Goal: Information Seeking & Learning: Learn about a topic

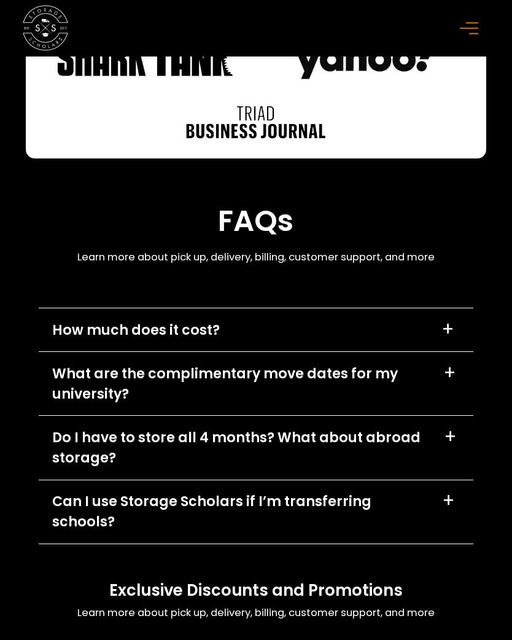
scroll to position [6574, 0]
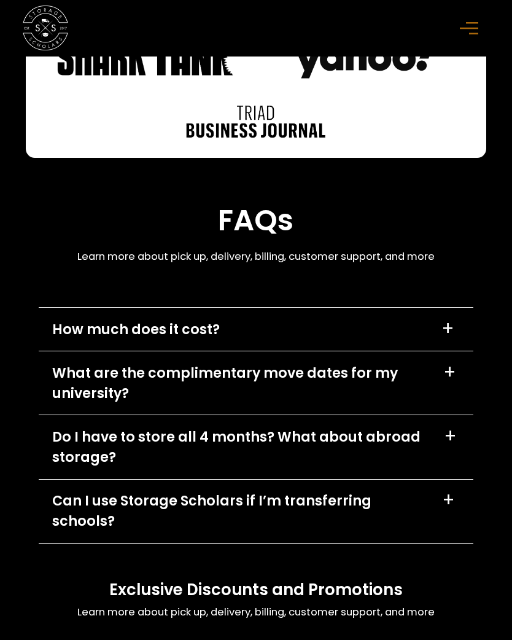
click at [443, 337] on div "+" at bounding box center [448, 328] width 13 height 18
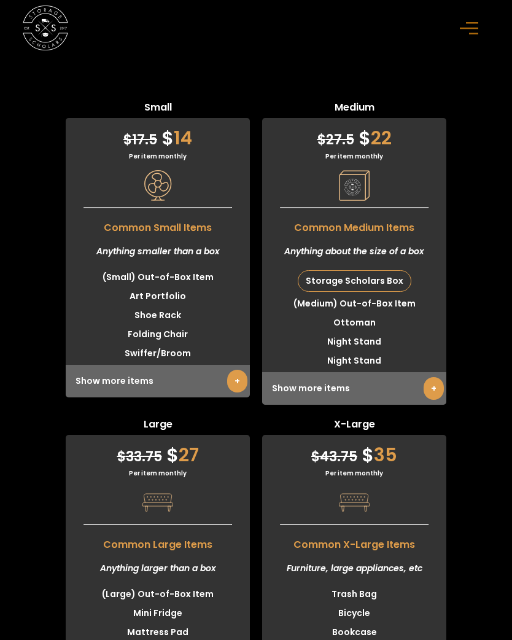
scroll to position [3581, 0]
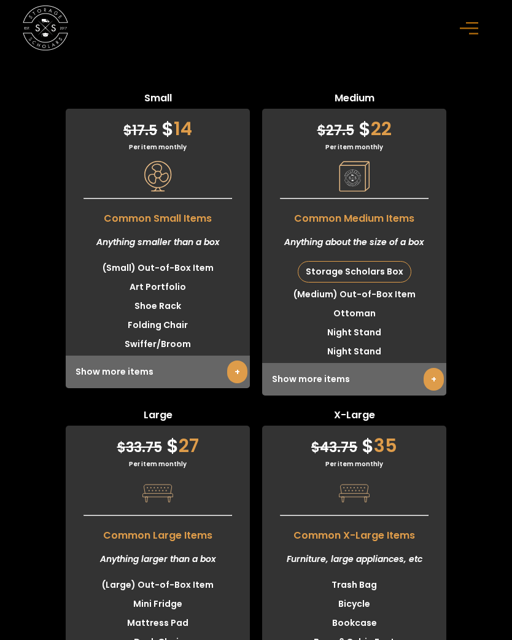
click at [428, 391] on link "+" at bounding box center [434, 379] width 20 height 23
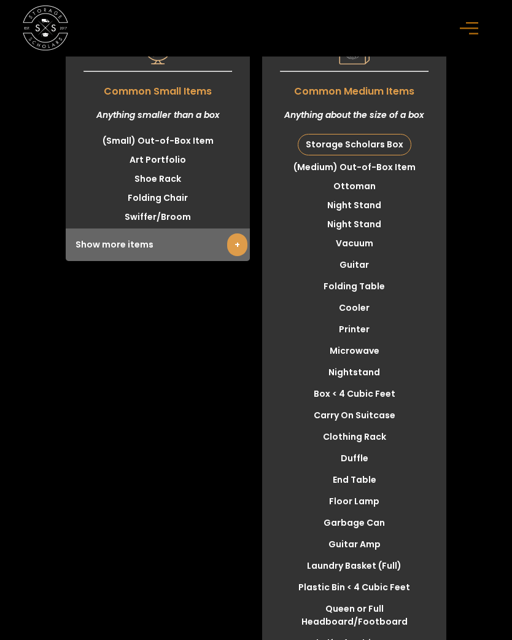
scroll to position [3706, 0]
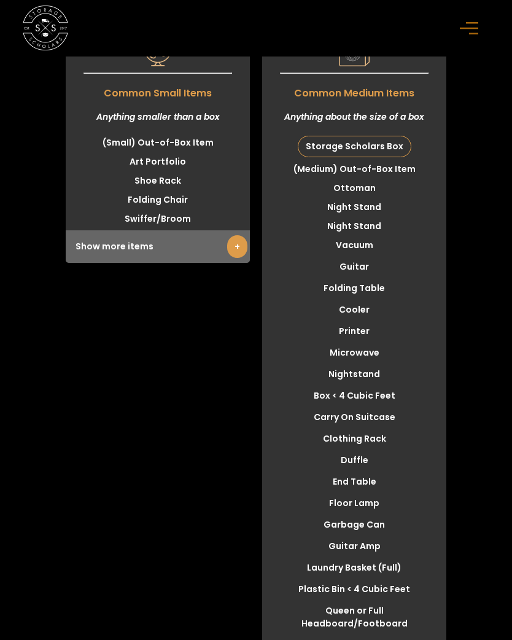
click at [243, 258] on link "+" at bounding box center [237, 246] width 20 height 23
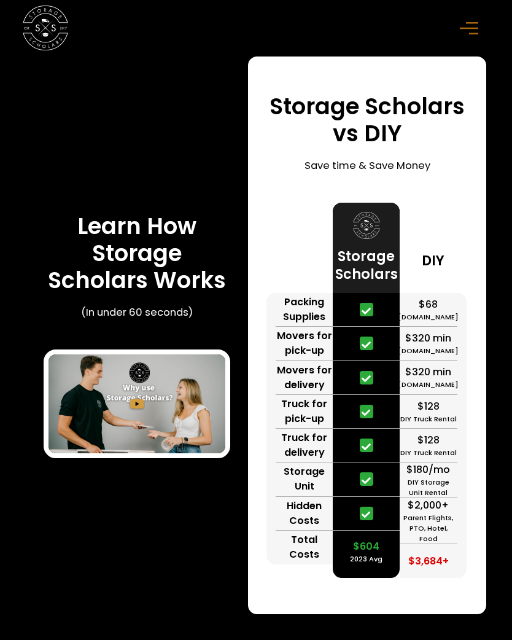
scroll to position [2201, 0]
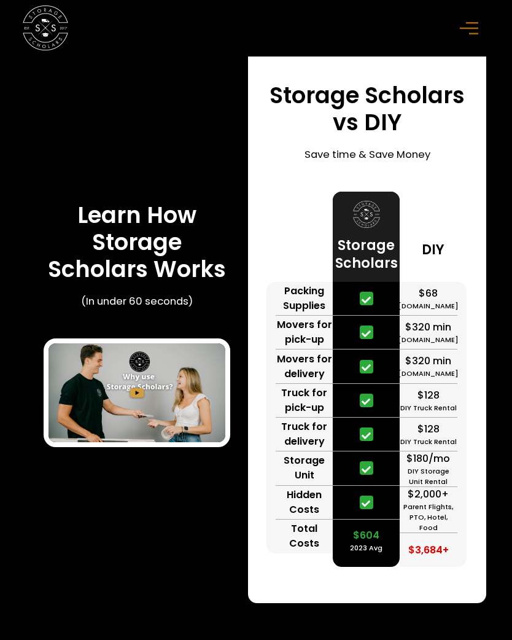
click at [144, 443] on img "open lightbox" at bounding box center [137, 392] width 177 height 99
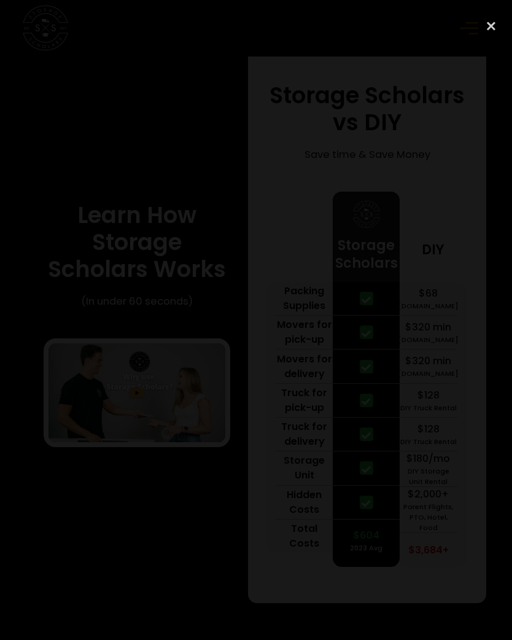
click at [36, 470] on div "previous image" at bounding box center [21, 320] width 42 height 614
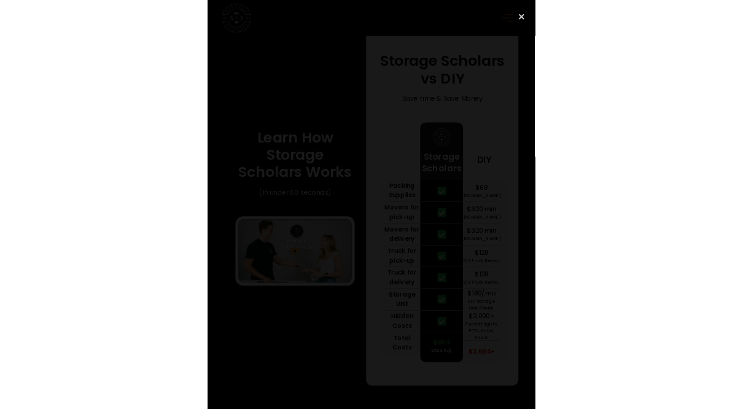
scroll to position [1825, 0]
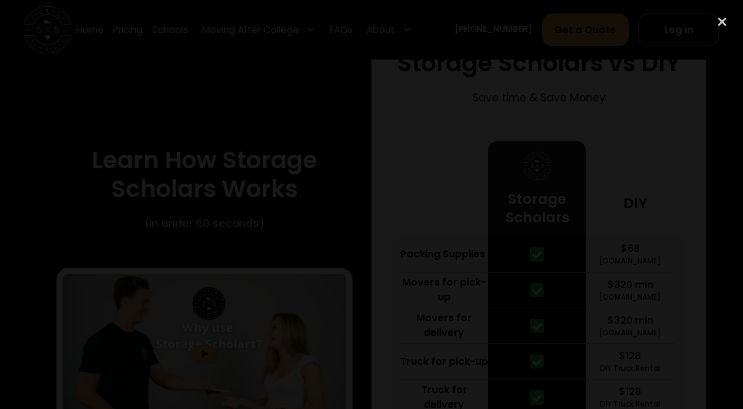
click at [512, 15] on div "close lightbox" at bounding box center [722, 21] width 42 height 27
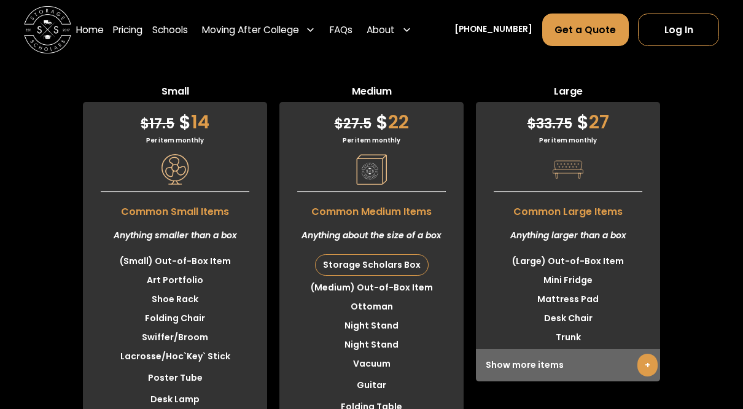
scroll to position [3062, 0]
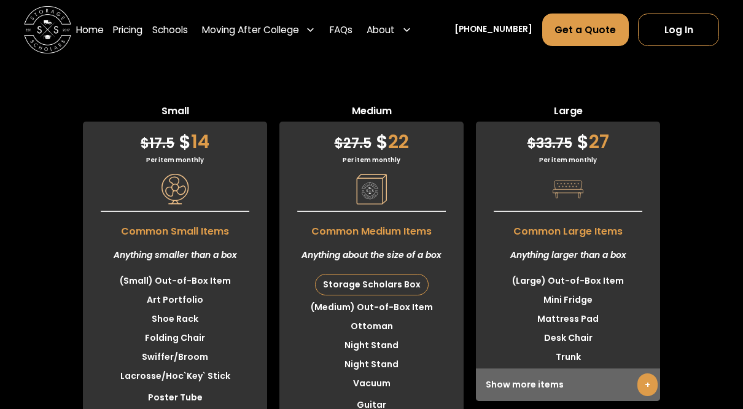
click at [402, 295] on div "Storage Scholars Box" at bounding box center [372, 285] width 112 height 20
click at [399, 295] on div "Storage Scholars Box" at bounding box center [372, 285] width 112 height 20
click at [377, 205] on img at bounding box center [371, 189] width 31 height 31
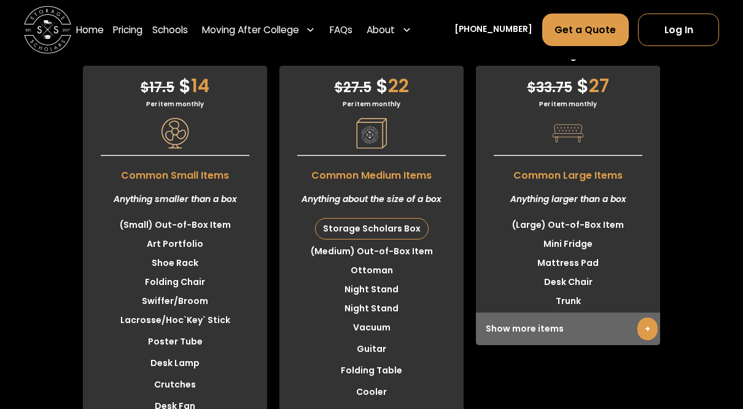
scroll to position [3116, 0]
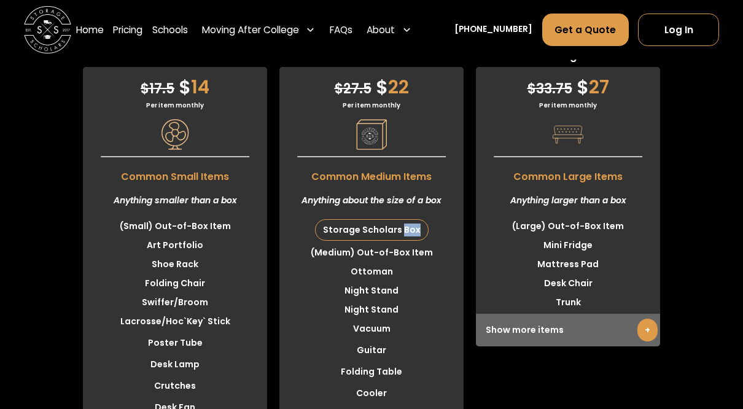
click at [436, 319] on li "Night Stand" at bounding box center [371, 309] width 184 height 19
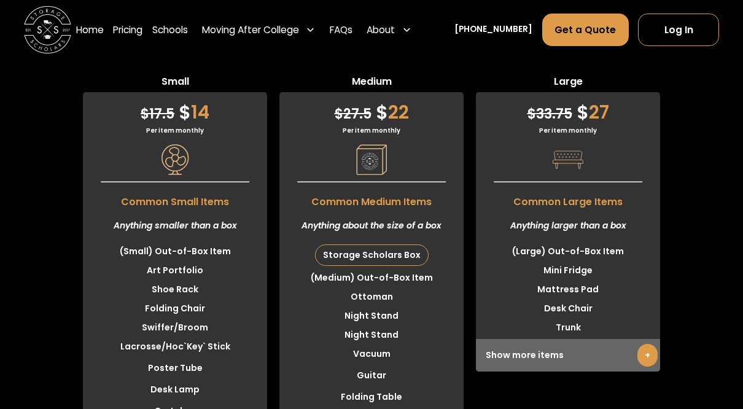
scroll to position [3082, 0]
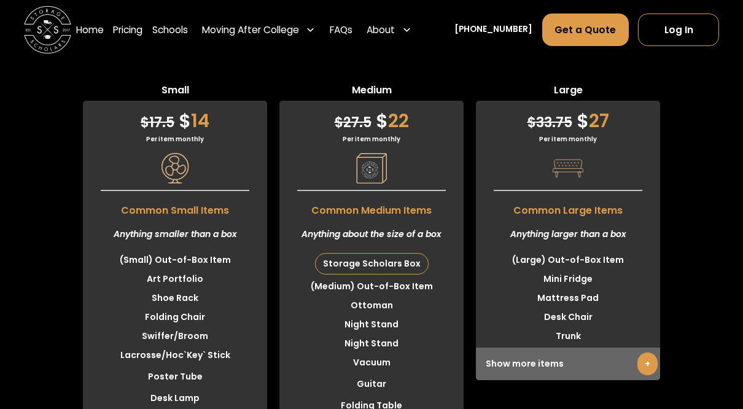
click at [383, 274] on div "Storage Scholars Box" at bounding box center [372, 264] width 112 height 20
click at [381, 274] on div "Storage Scholars Box" at bounding box center [372, 264] width 112 height 20
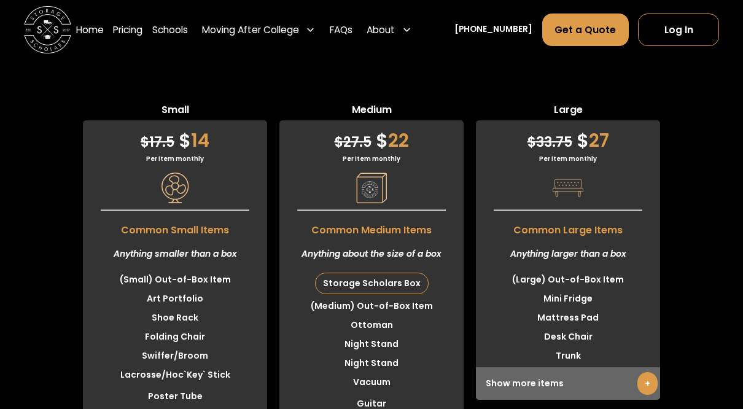
scroll to position [3058, 0]
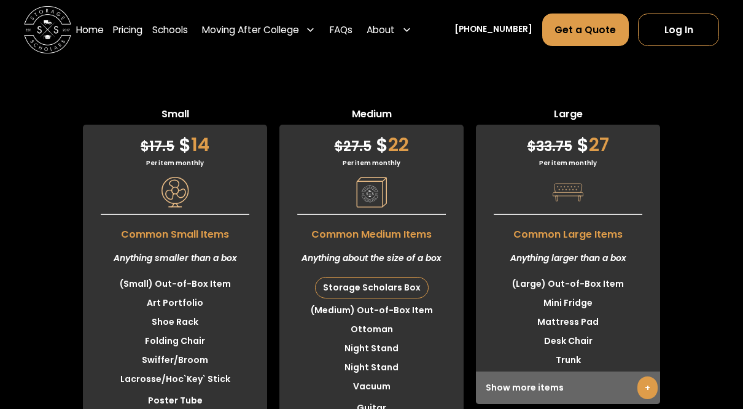
click at [348, 33] on link "FAQs" at bounding box center [341, 29] width 23 height 33
